Goal: Information Seeking & Learning: Learn about a topic

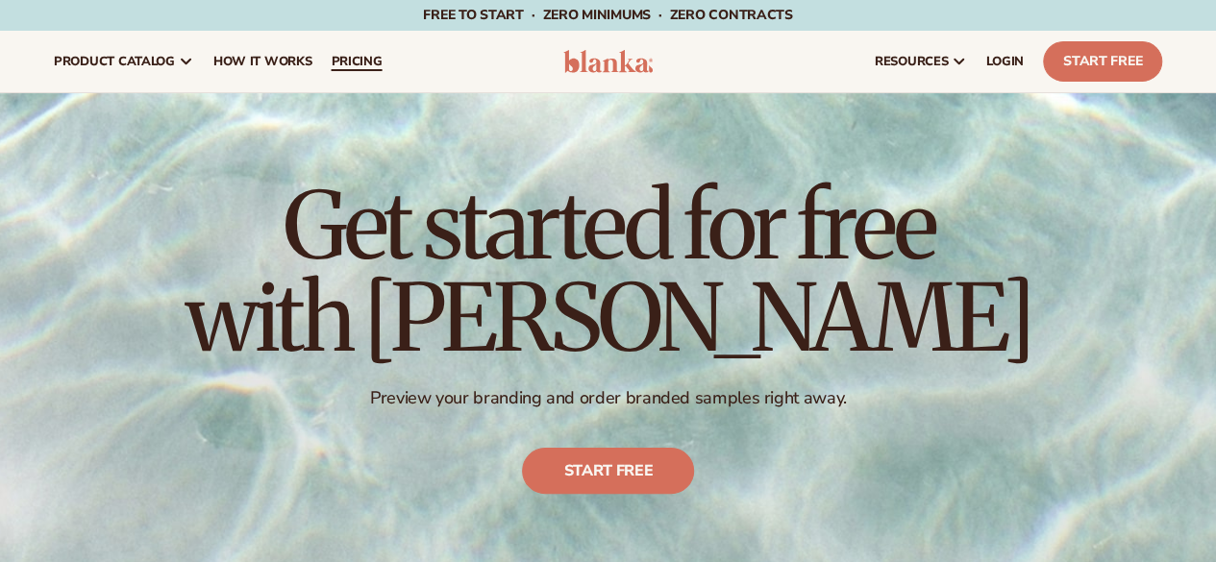
click at [365, 65] on span "pricing" at bounding box center [356, 61] width 51 height 15
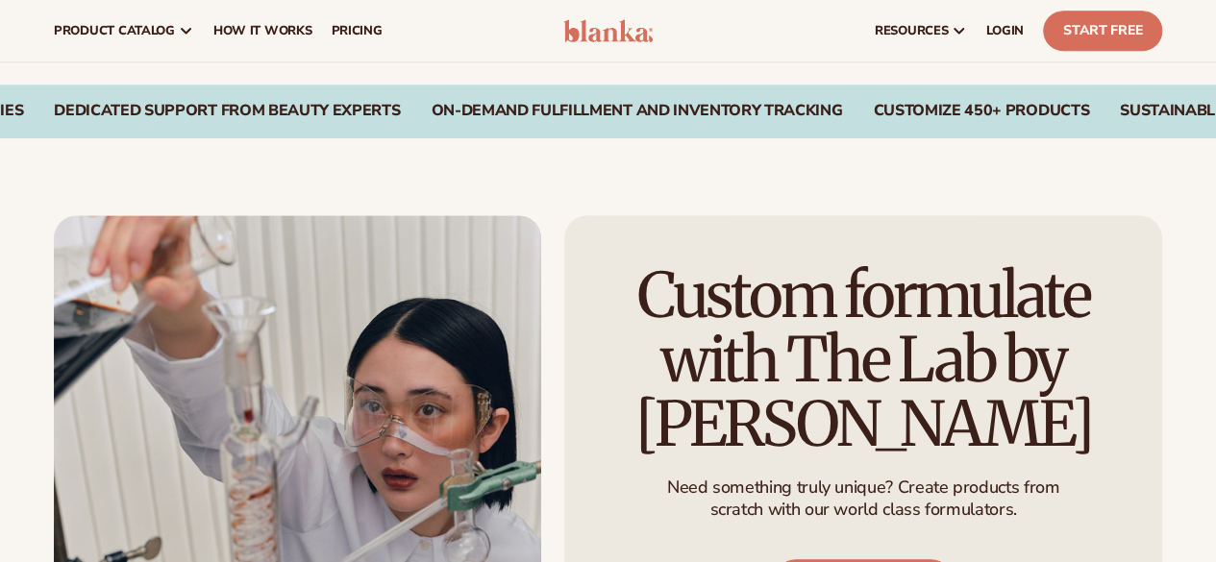
scroll to position [481, 0]
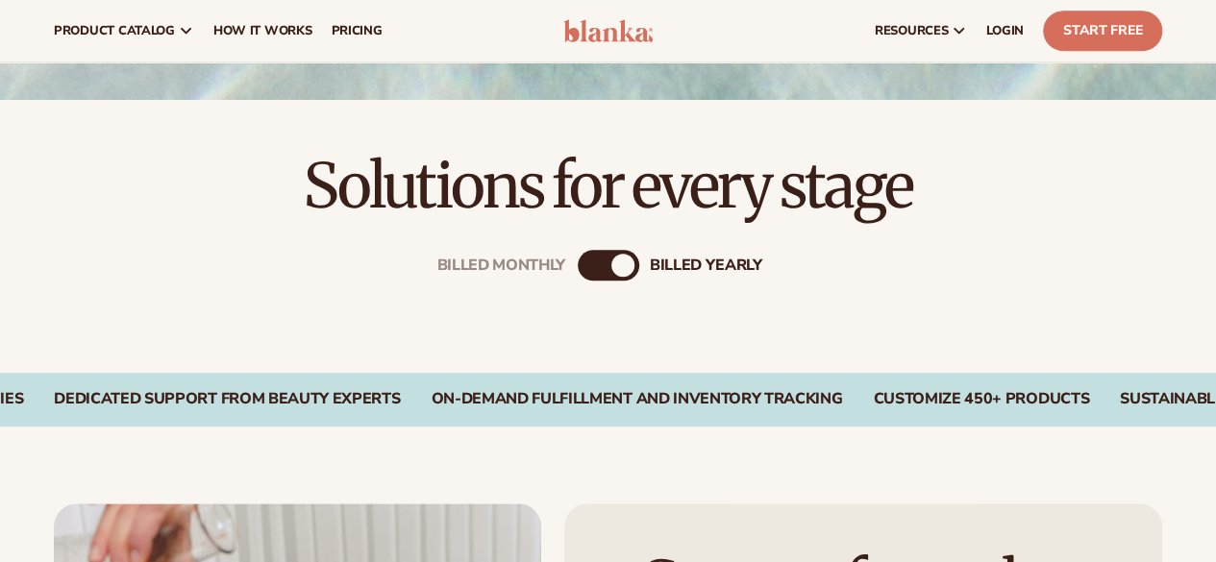
click at [600, 260] on div "Billed Monthly" at bounding box center [589, 265] width 23 height 23
click at [617, 258] on div "billed Yearly" at bounding box center [627, 265] width 23 height 23
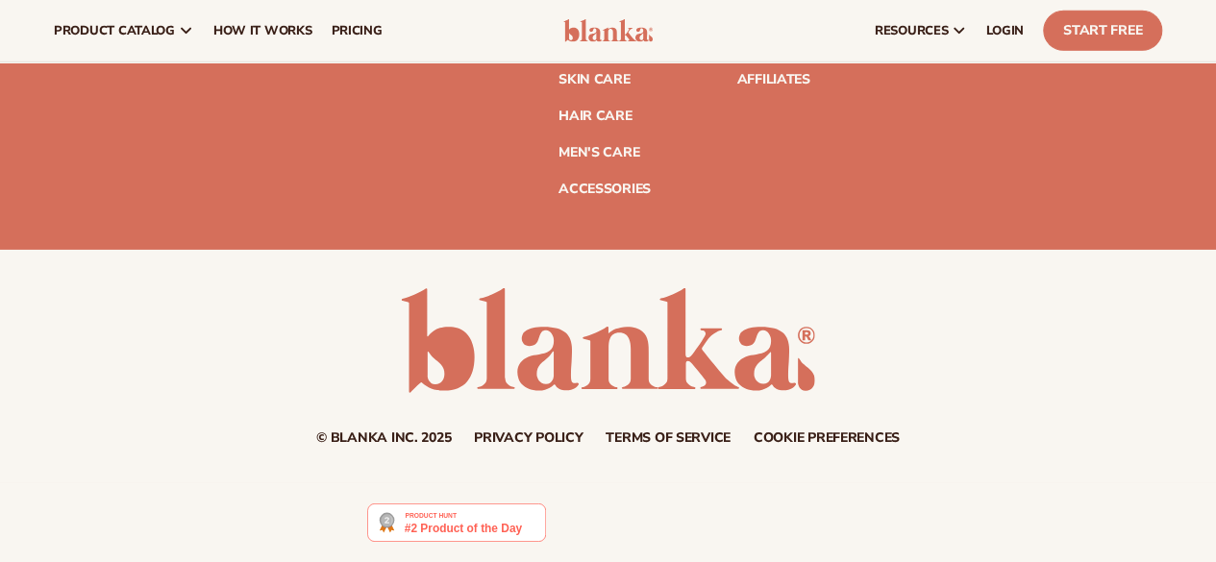
scroll to position [2827, 0]
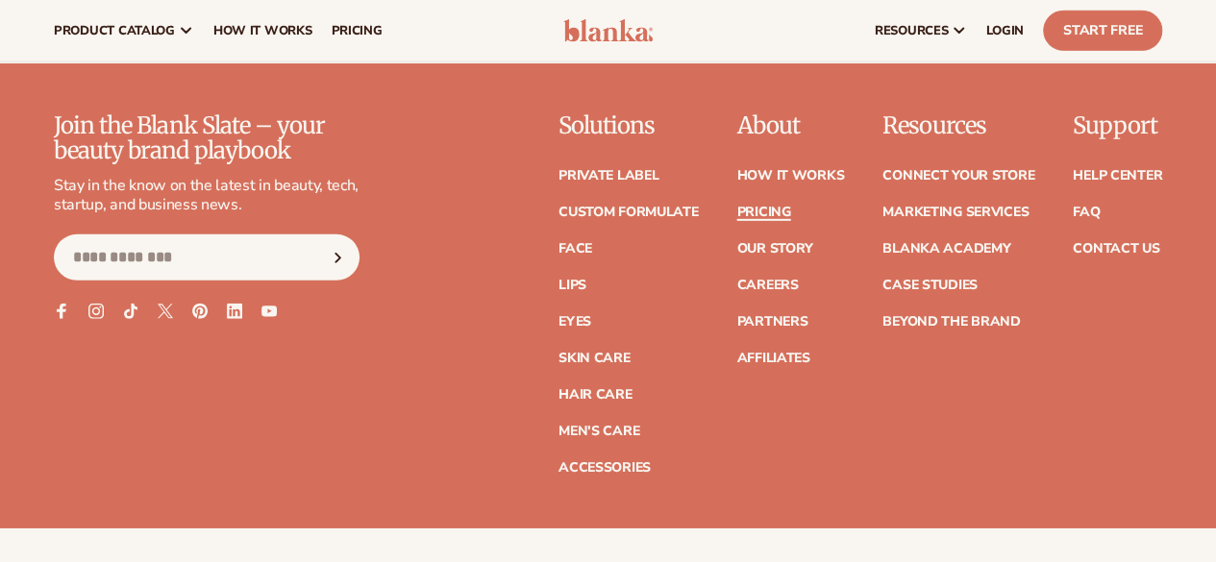
click at [736, 207] on link "Pricing" at bounding box center [763, 212] width 54 height 13
